Goal: Check status: Check status

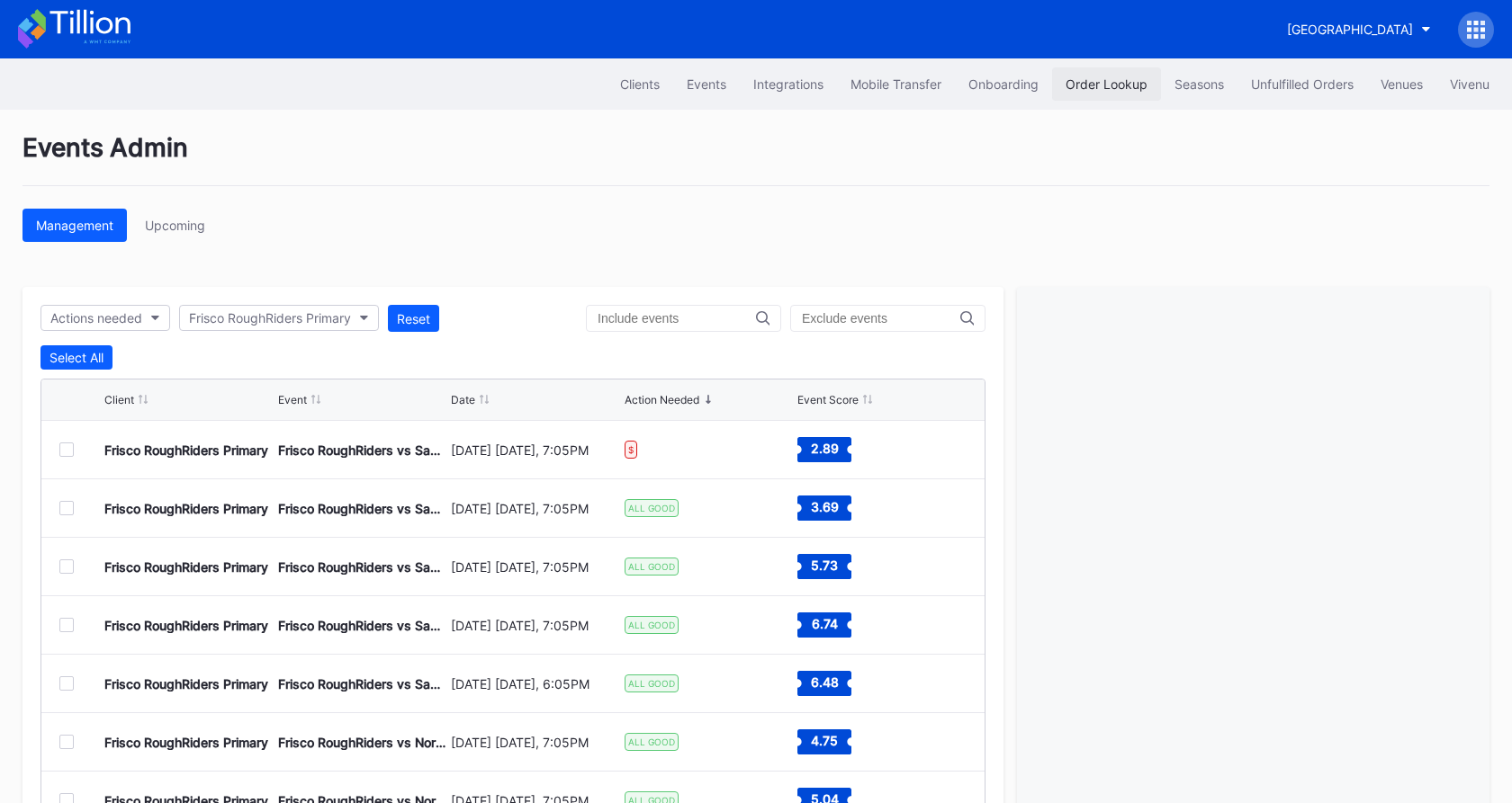
click at [1095, 79] on div "Order Lookup" at bounding box center [1106, 84] width 82 height 15
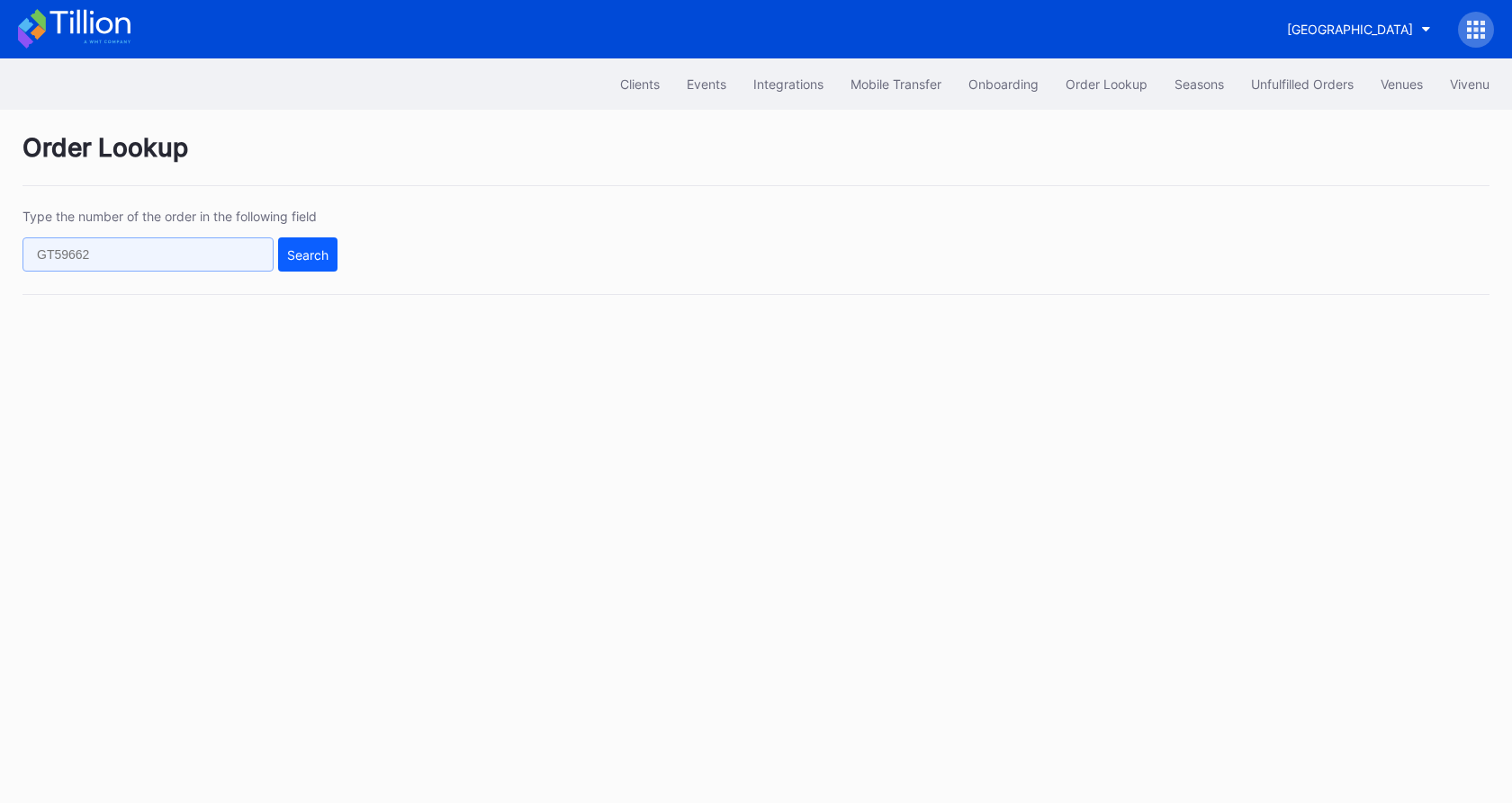
click at [103, 261] on input "text" at bounding box center [148, 255] width 252 height 34
paste input "919873926"
type input "919873926"
click at [291, 251] on div "Search" at bounding box center [307, 255] width 41 height 15
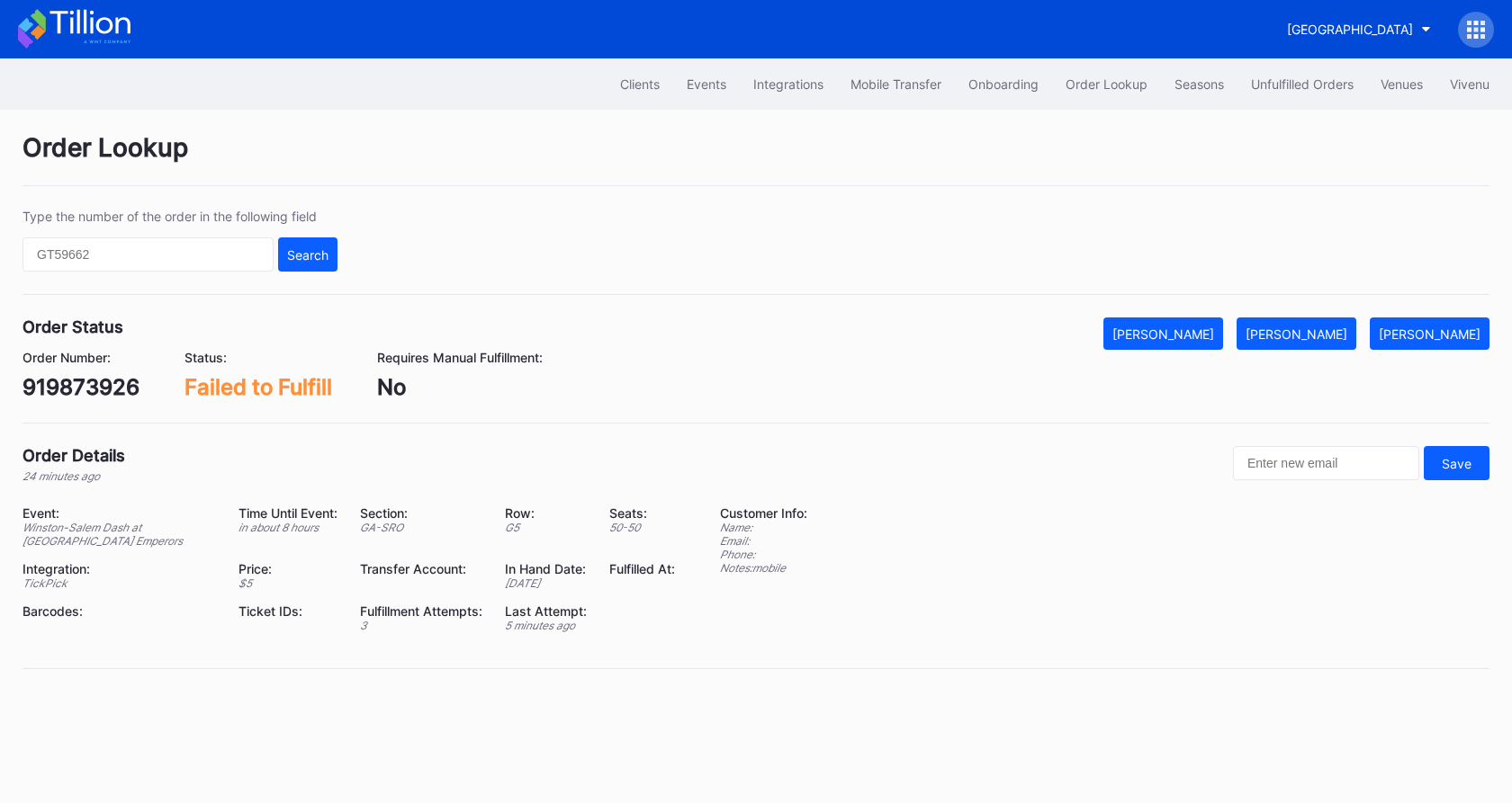
click at [84, 391] on div "919873926" at bounding box center [81, 387] width 117 height 26
copy div "919873926"
click at [1347, 334] on div "[PERSON_NAME]" at bounding box center [1297, 333] width 102 height 15
click at [174, 278] on div "Type the number of the order in the following field Search" at bounding box center [756, 252] width 1467 height 87
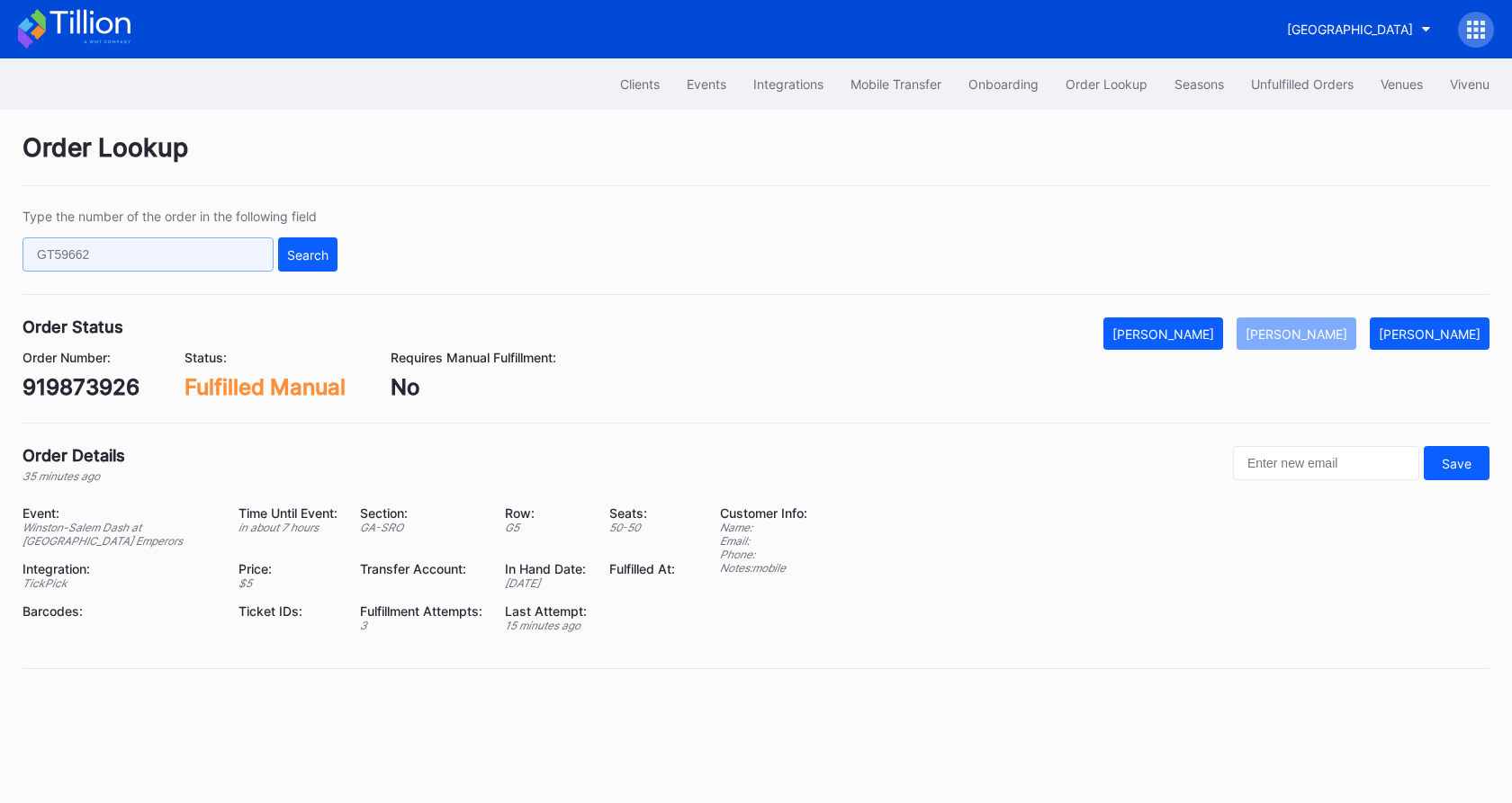
click at [178, 264] on input "text" at bounding box center [148, 255] width 252 height 34
paste input "919873926"
type input "919873926"
